Goal: Ask a question

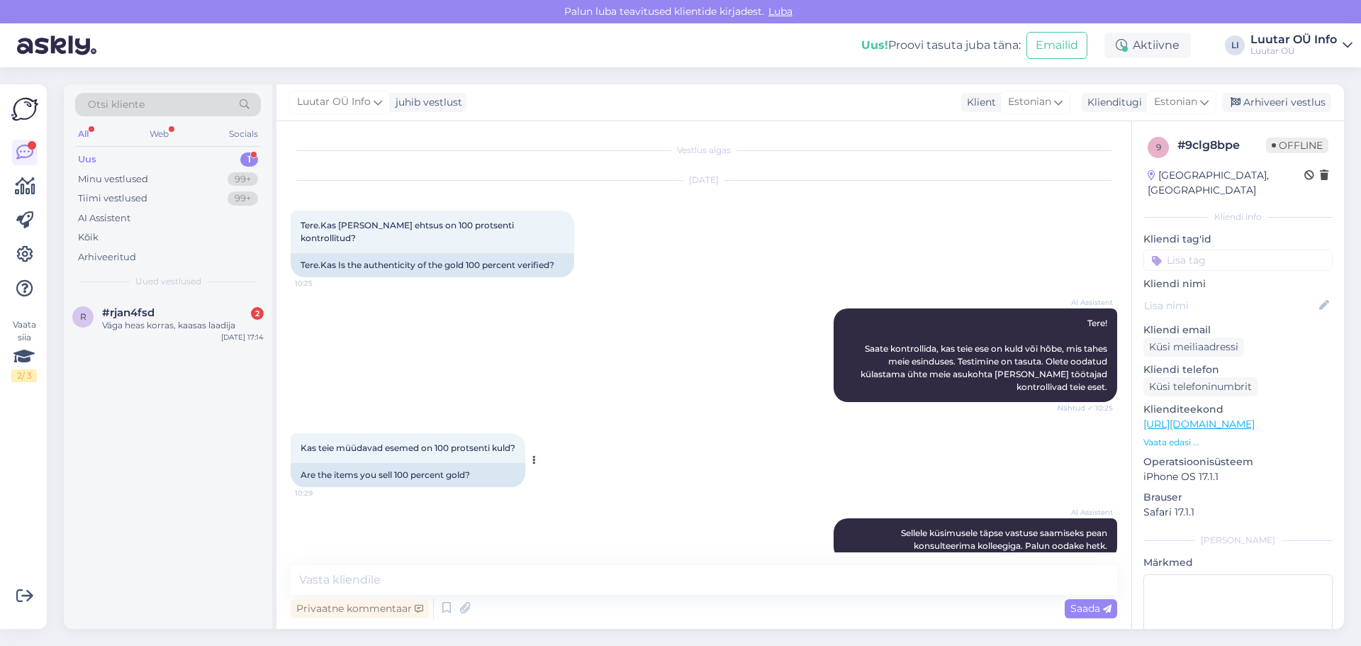
scroll to position [133, 0]
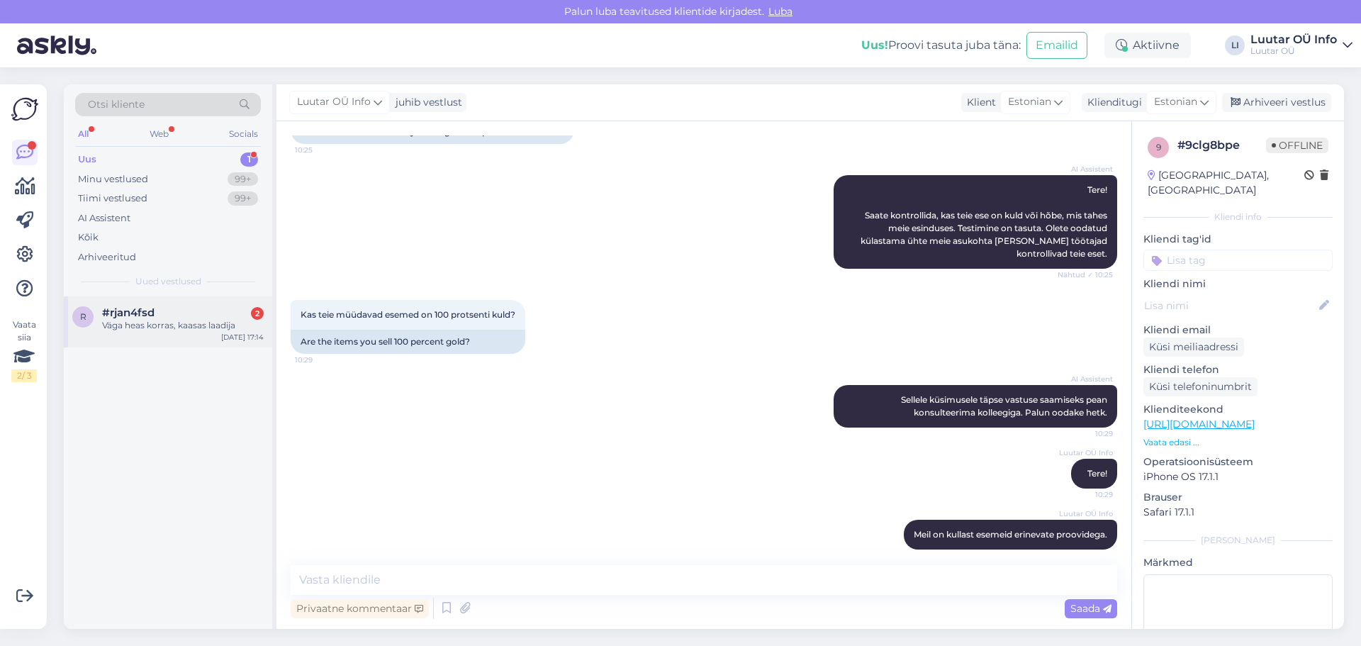
click at [162, 311] on div "#rjan4fsd 2" at bounding box center [183, 312] width 162 height 13
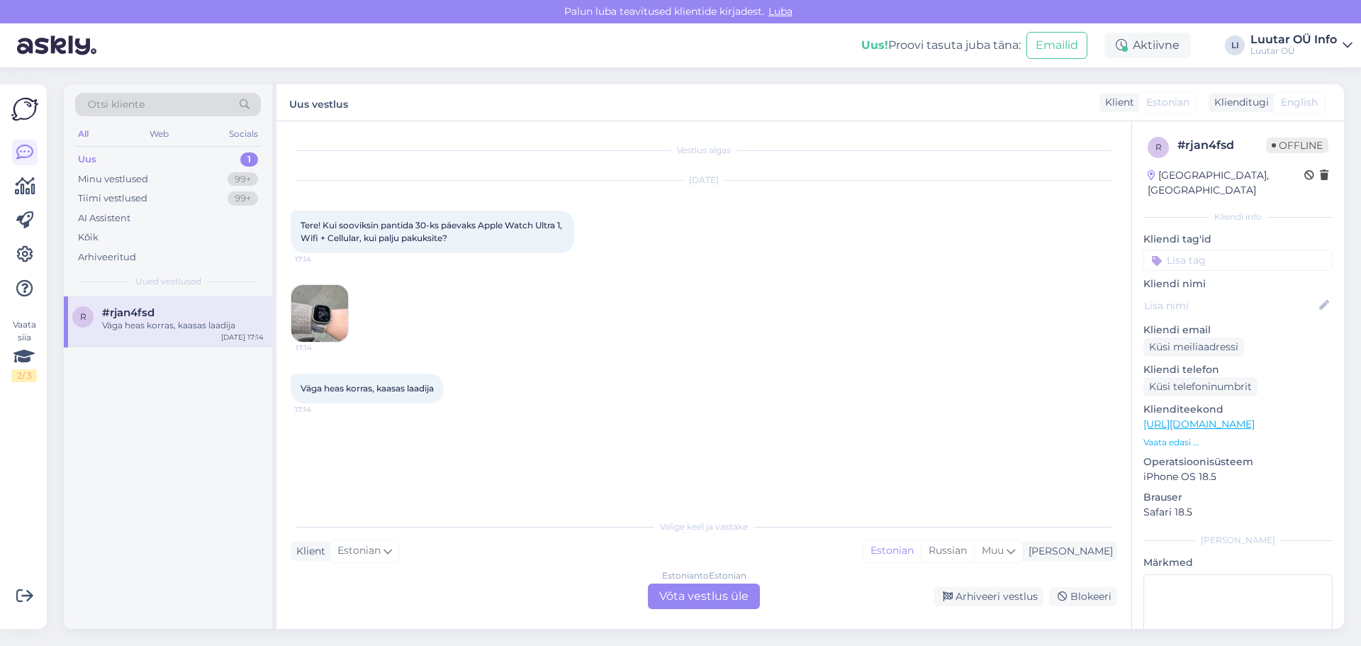
scroll to position [0, 0]
drag, startPoint x: 478, startPoint y: 224, endPoint x: 372, endPoint y: 238, distance: 107.2
click at [372, 238] on span "Tere! Kui sooviksin pantida 30-ks päevaks Apple Watch Ultra 1, Wifi + Cellular,…" at bounding box center [432, 231] width 264 height 23
copy span "Apple Watch Ultra 1, Wifi + Cellular,"
click at [492, 421] on div "Vestlus algas [DATE] Tere! Kui sooviksin pantida 30-ks päevaks Apple Watch Ultr…" at bounding box center [710, 317] width 839 height 364
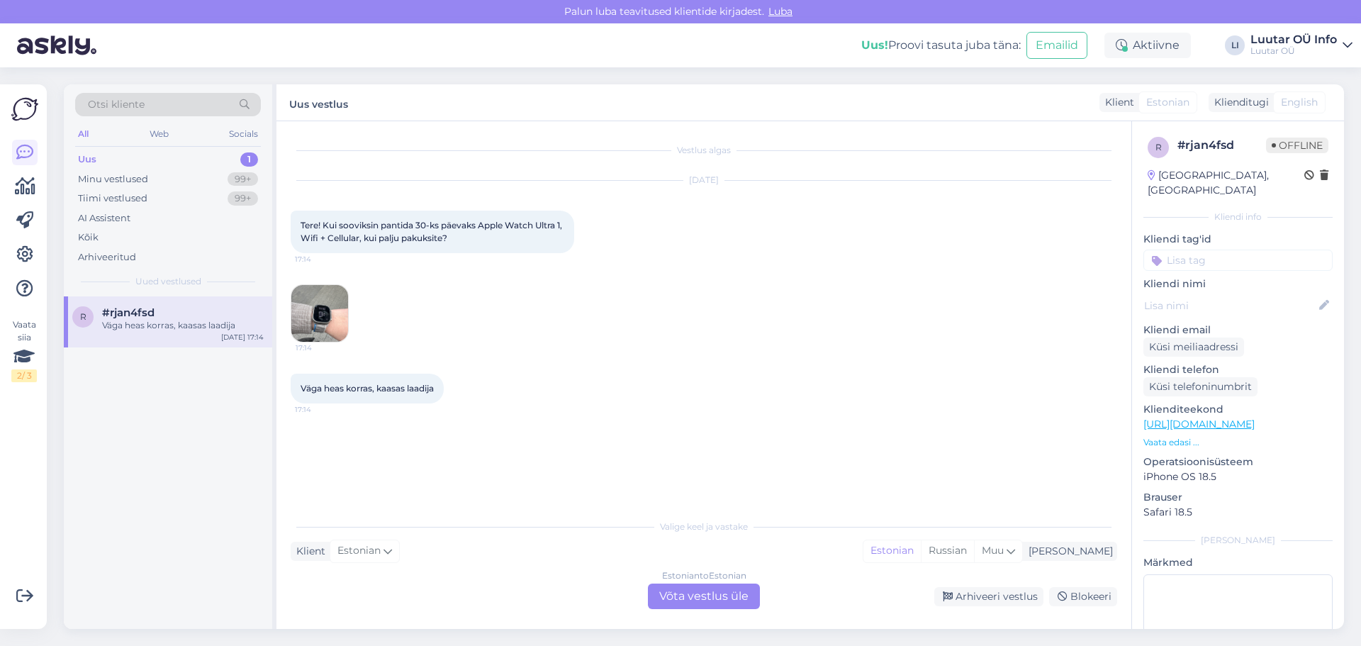
click at [316, 315] on img at bounding box center [319, 313] width 57 height 57
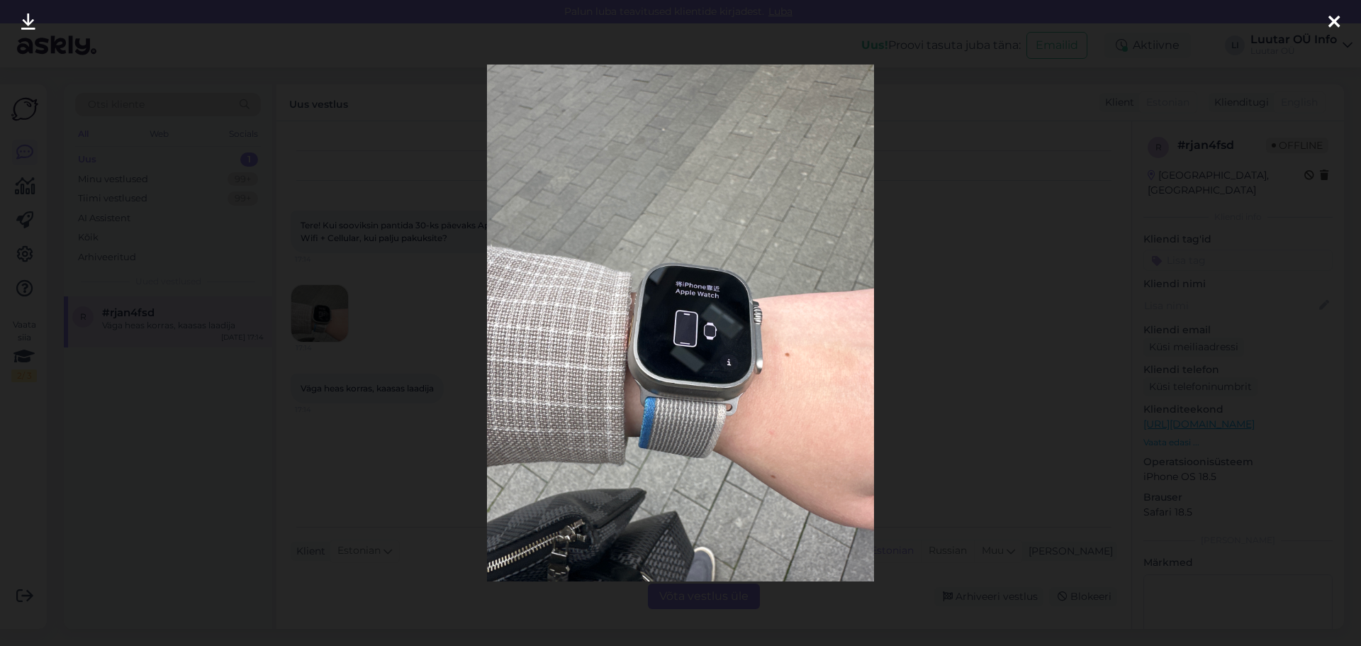
click at [945, 334] on div at bounding box center [680, 323] width 1361 height 646
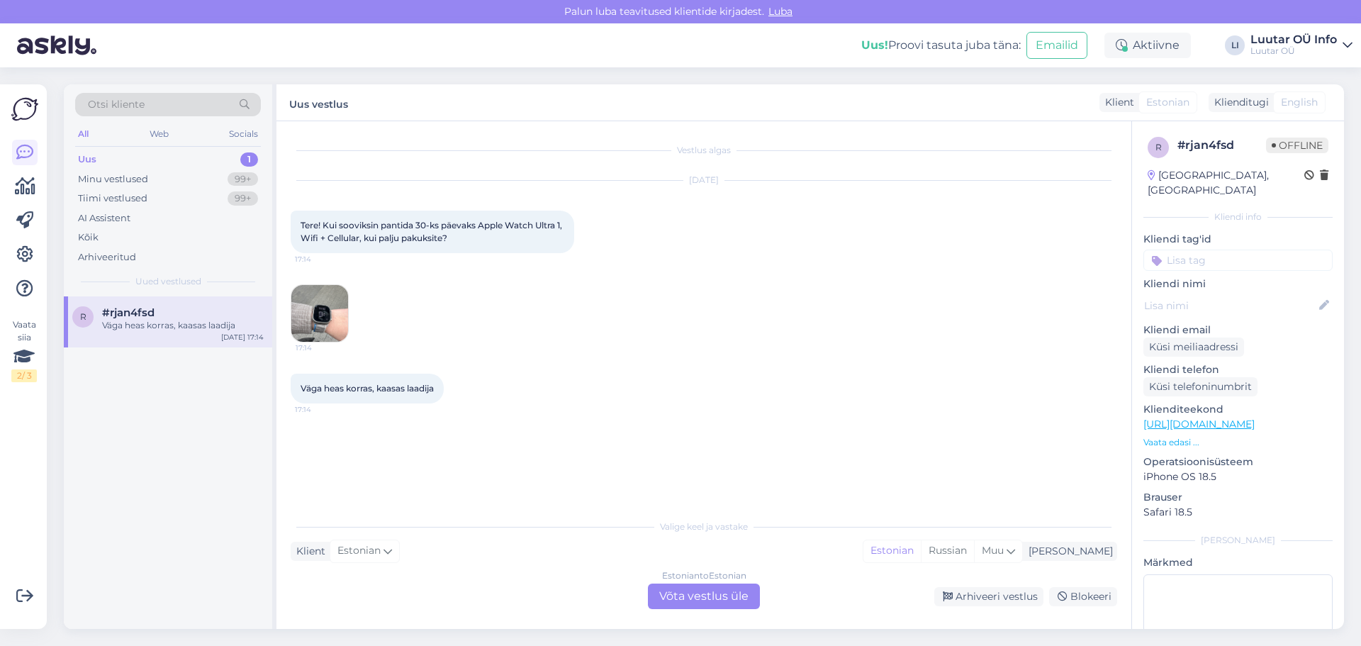
click at [551, 371] on div "Väga heas korras, kaasas laadija 17:14" at bounding box center [704, 388] width 826 height 61
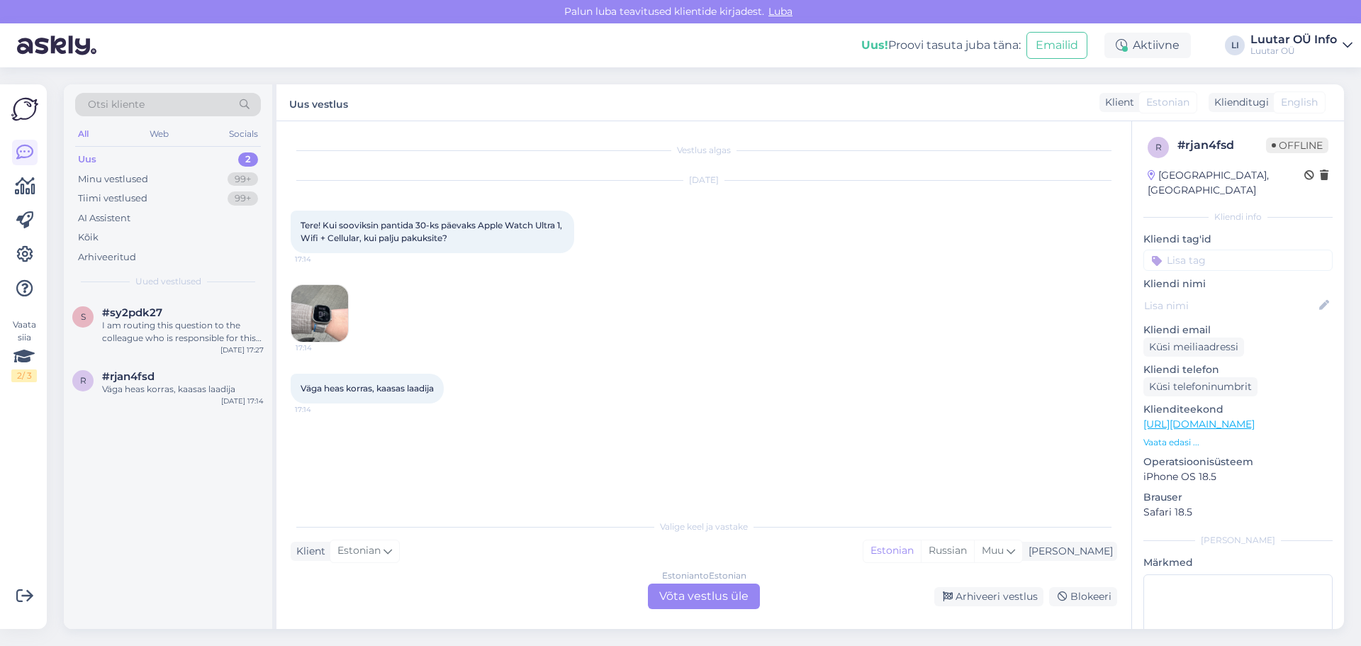
click at [609, 313] on div "[DATE] Tere! Kui sooviksin pantida 30-ks päevaks Apple Watch Ultra 1, Wifi + Ce…" at bounding box center [704, 261] width 826 height 193
click at [656, 550] on div "Klient Estonian Mina Estonian Russian Muu" at bounding box center [704, 550] width 826 height 19
click at [690, 294] on div "[DATE] Tere! Kui sooviksin pantida 30-ks päevaks Apple Watch Ultra 1, Wifi + Ce…" at bounding box center [704, 261] width 826 height 193
click at [129, 318] on span "#sy2pdk27" at bounding box center [132, 312] width 60 height 13
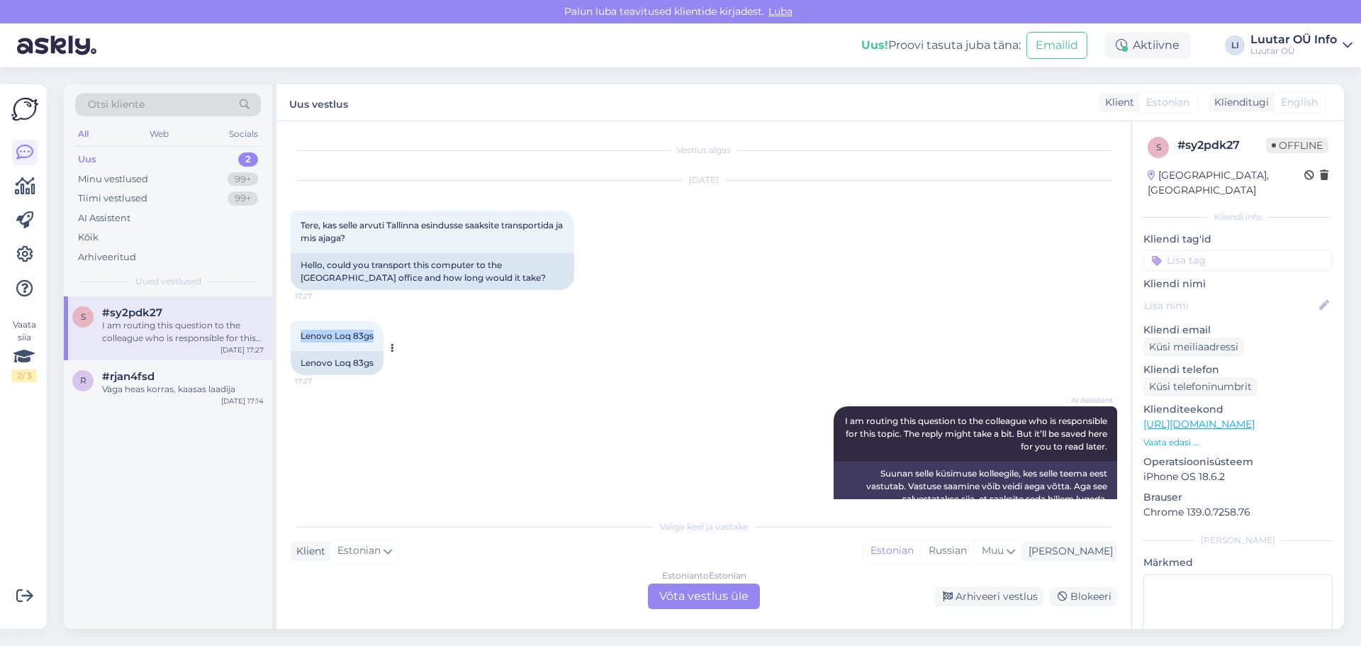
drag, startPoint x: 373, startPoint y: 340, endPoint x: 301, endPoint y: 340, distance: 71.6
click at [301, 340] on span "Lenovo Loq 83gs" at bounding box center [336, 335] width 73 height 11
copy span "Lenovo Loq 83gs"
click at [666, 590] on div "Estonian to Estonian Võta vestlus üle" at bounding box center [704, 596] width 112 height 26
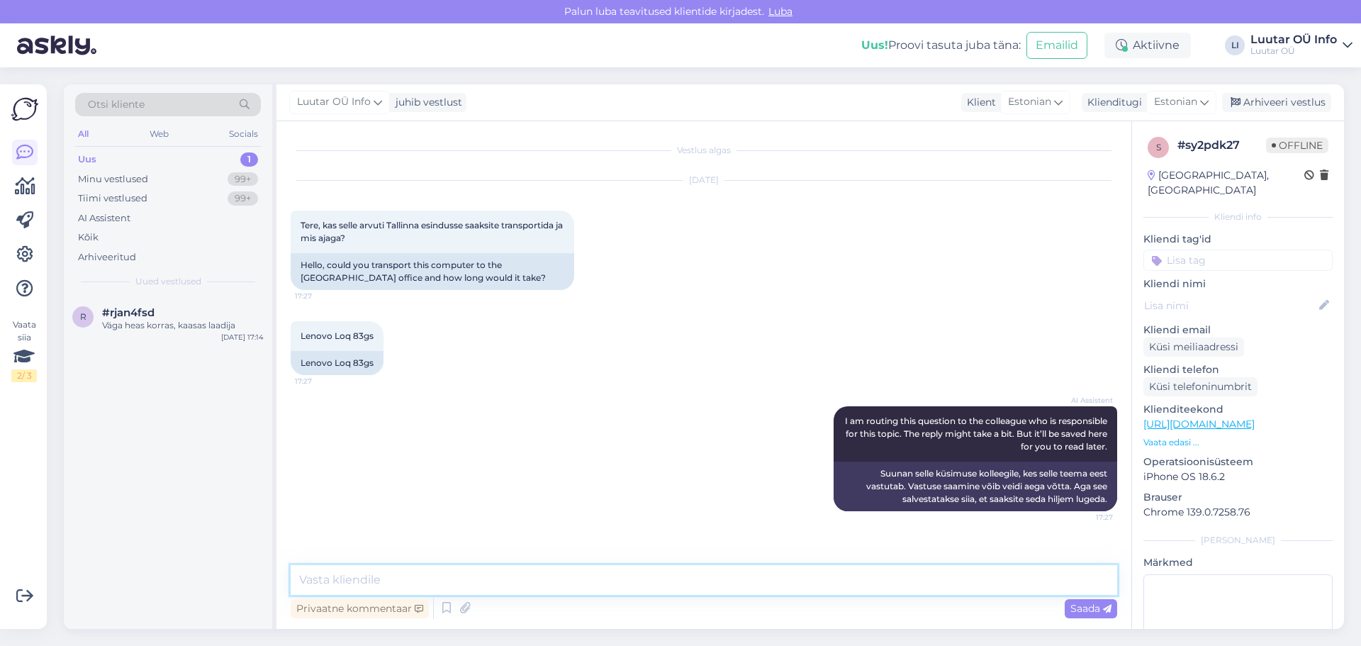
click at [648, 576] on textarea at bounding box center [704, 580] width 826 height 30
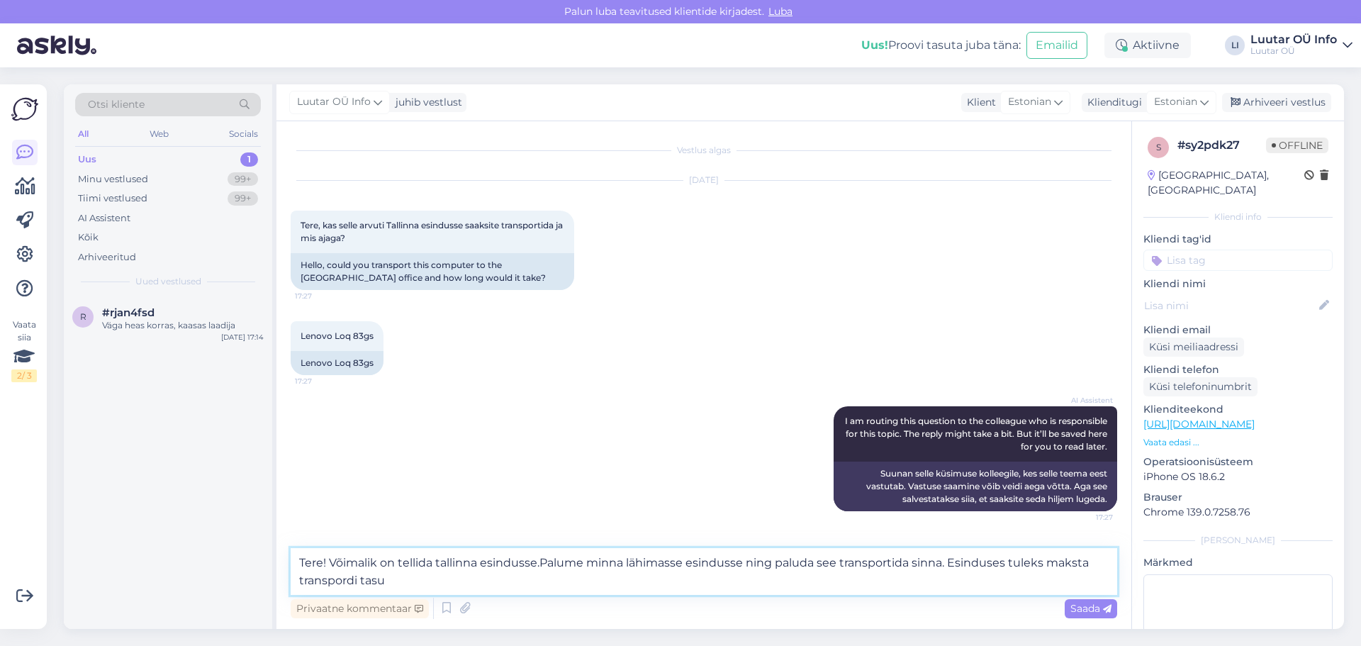
type textarea "Tere! Võimalik on tellida tallinna esindusse.Palume minna lähimasse esindusse n…"
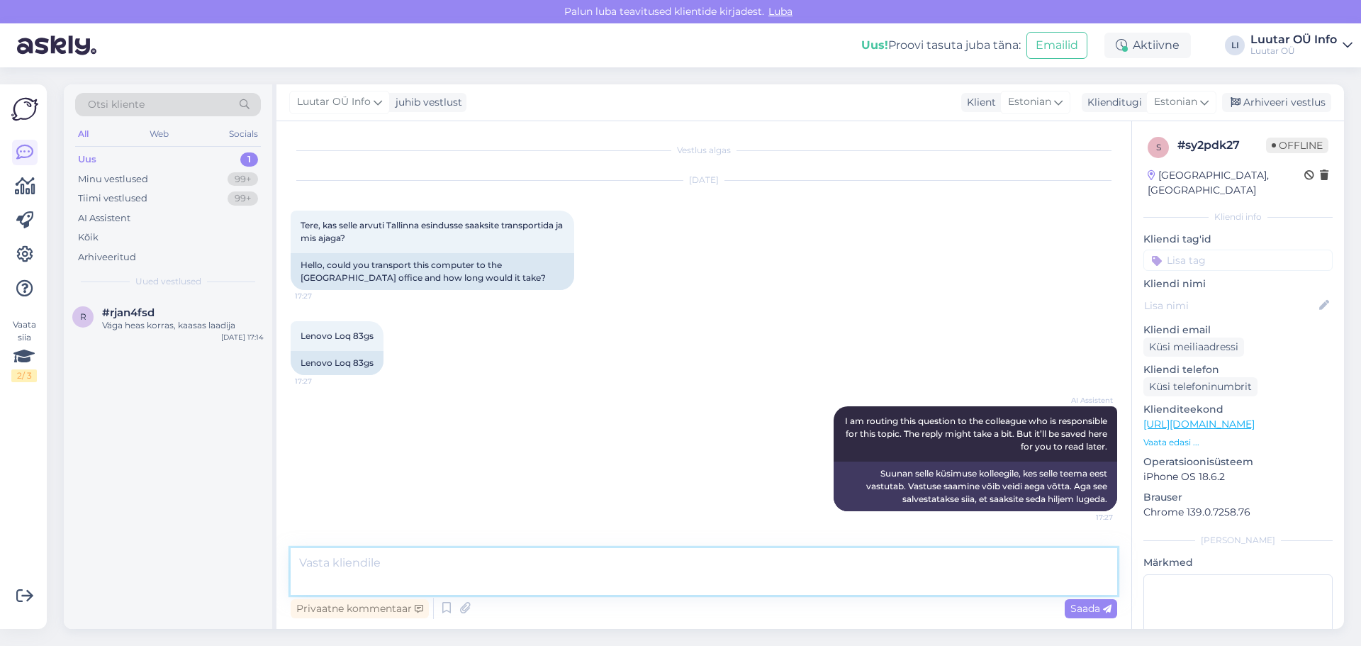
scroll to position [61, 0]
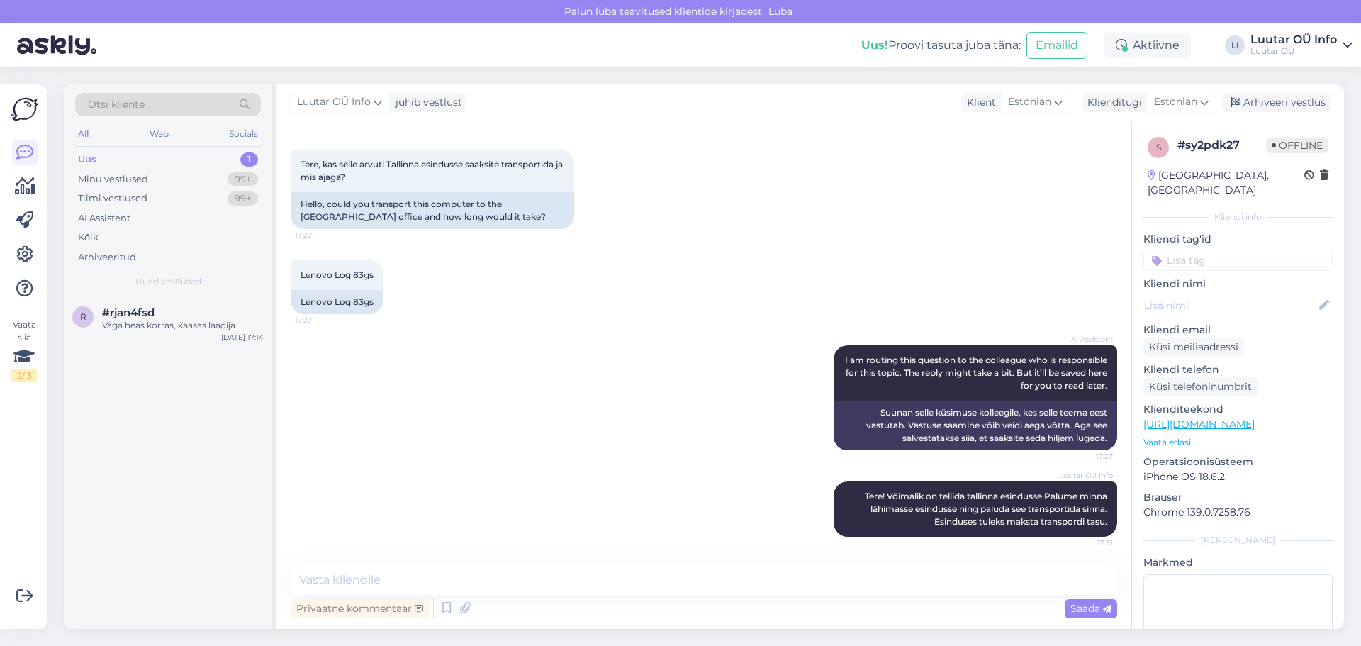
click at [726, 426] on div "AI Assistent I am routing this question to the colleague who is responsible for…" at bounding box center [704, 398] width 826 height 136
click at [174, 165] on div "Uus 1" at bounding box center [168, 160] width 186 height 20
click at [591, 288] on div "Lenovo Loq 83gs 17:27 Lenovo Loq 83gs" at bounding box center [704, 287] width 826 height 85
click at [607, 242] on div "[DATE] Tere, kas selle arvuti [GEOGRAPHIC_DATA] esindusse saaksite transportida…" at bounding box center [704, 174] width 826 height 140
click at [867, 152] on div "[DATE] Tere, kas selle arvuti [GEOGRAPHIC_DATA] esindusse saaksite transportida…" at bounding box center [704, 174] width 826 height 140
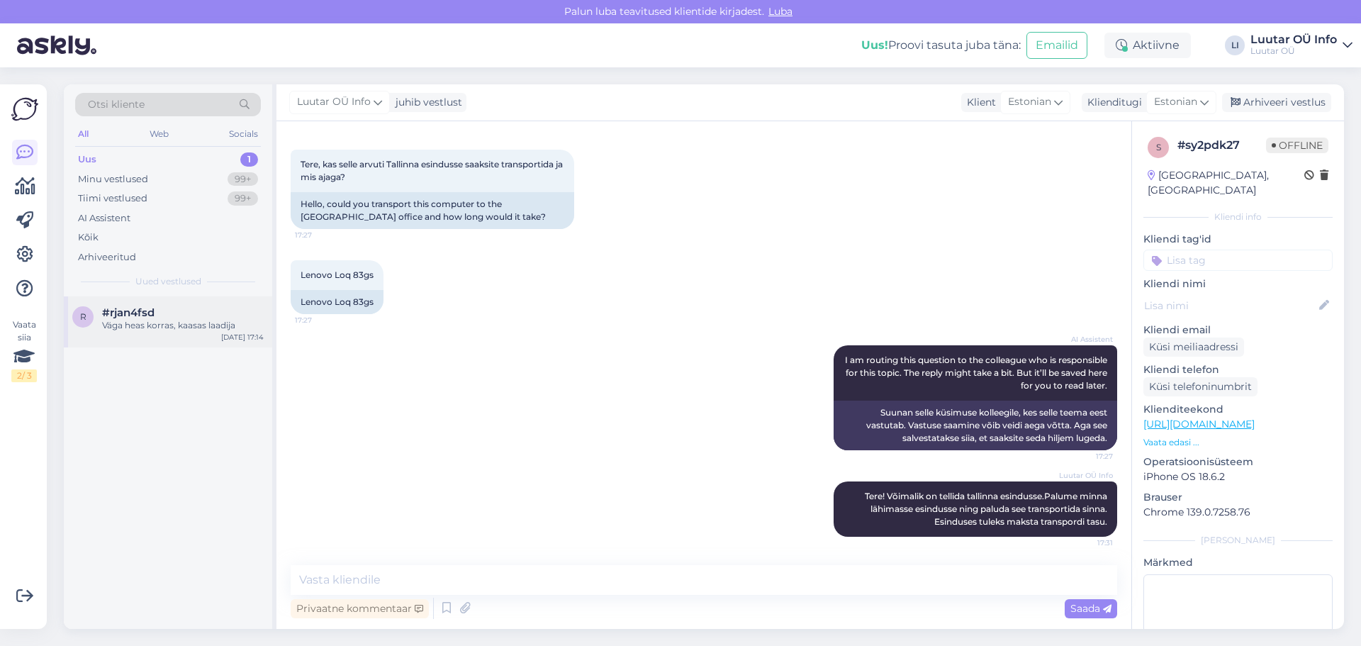
click at [140, 327] on div "Väga heas korras, kaasas laadija" at bounding box center [183, 325] width 162 height 13
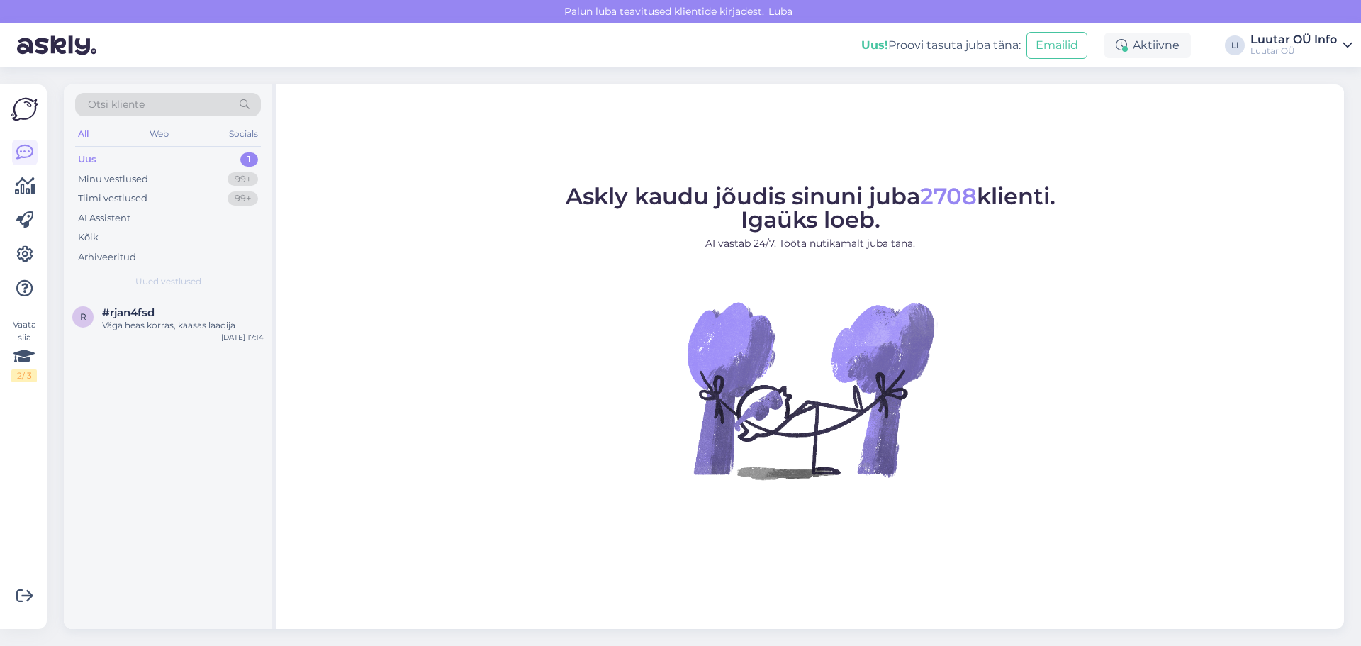
click at [95, 155] on div "Uus" at bounding box center [87, 159] width 18 height 14
